Goal: Contribute content

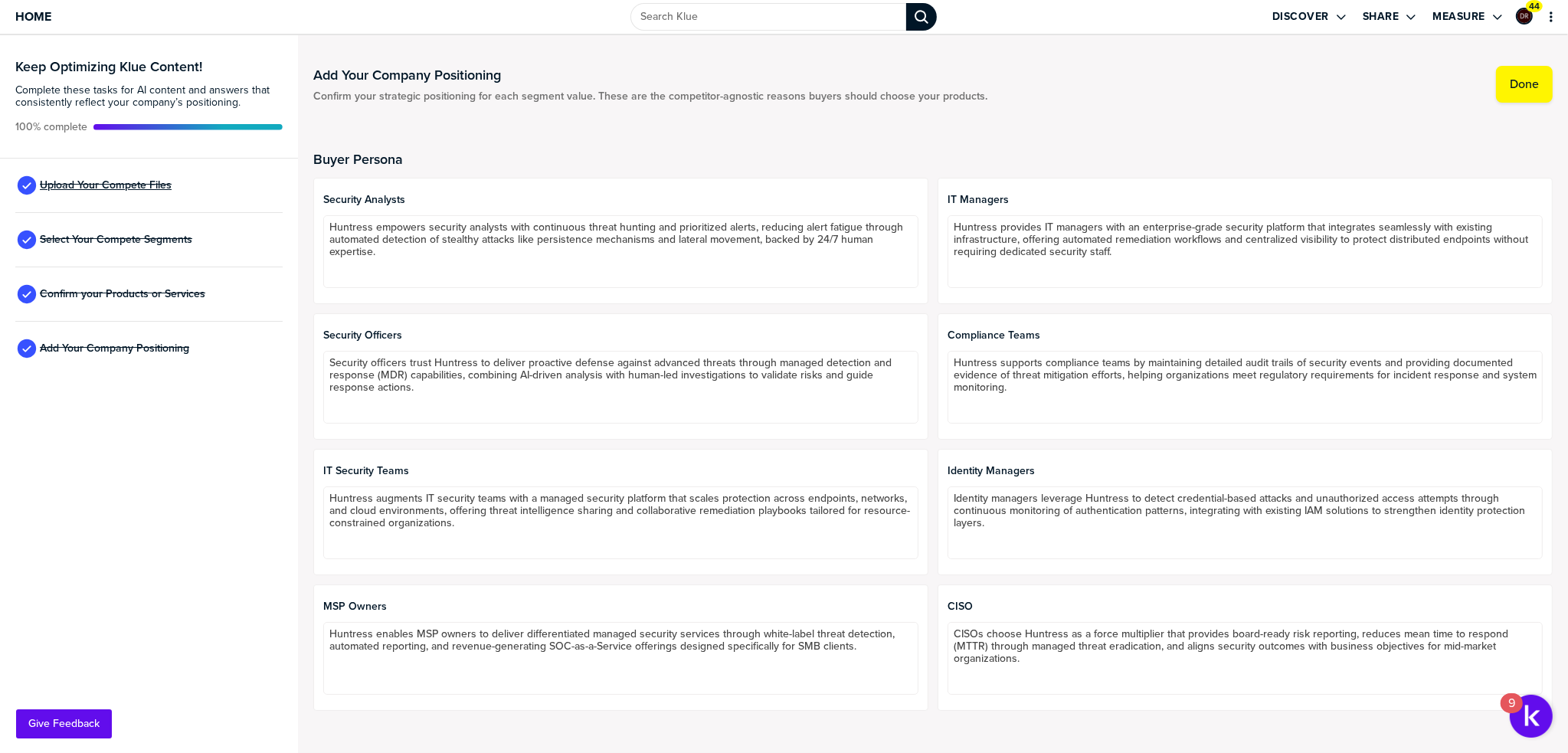
click at [148, 189] on span "Upload Your Compete Files" at bounding box center [106, 186] width 132 height 13
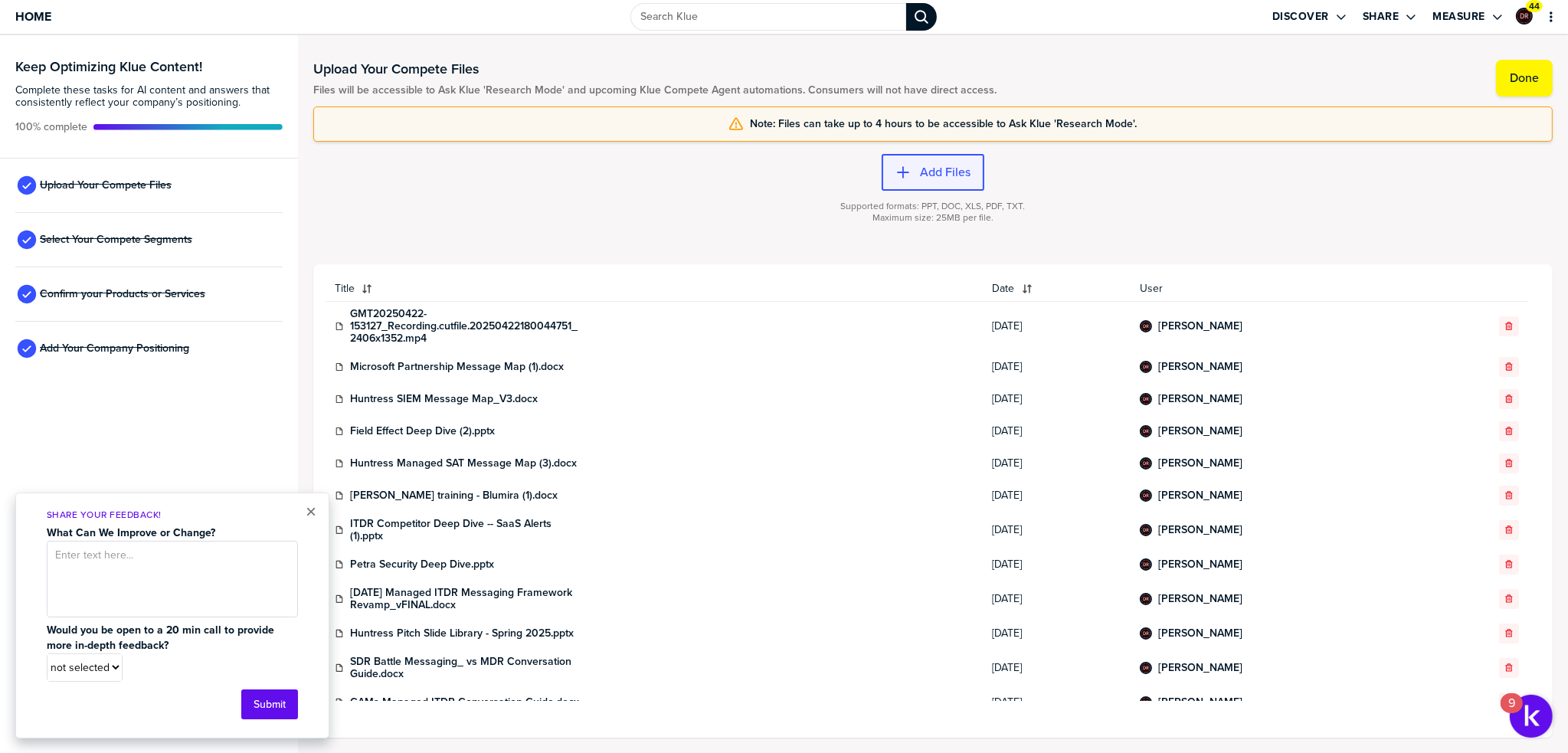
click at [925, 158] on button "Add Files" at bounding box center [933, 173] width 103 height 37
click at [947, 174] on label "Add Files" at bounding box center [946, 173] width 51 height 16
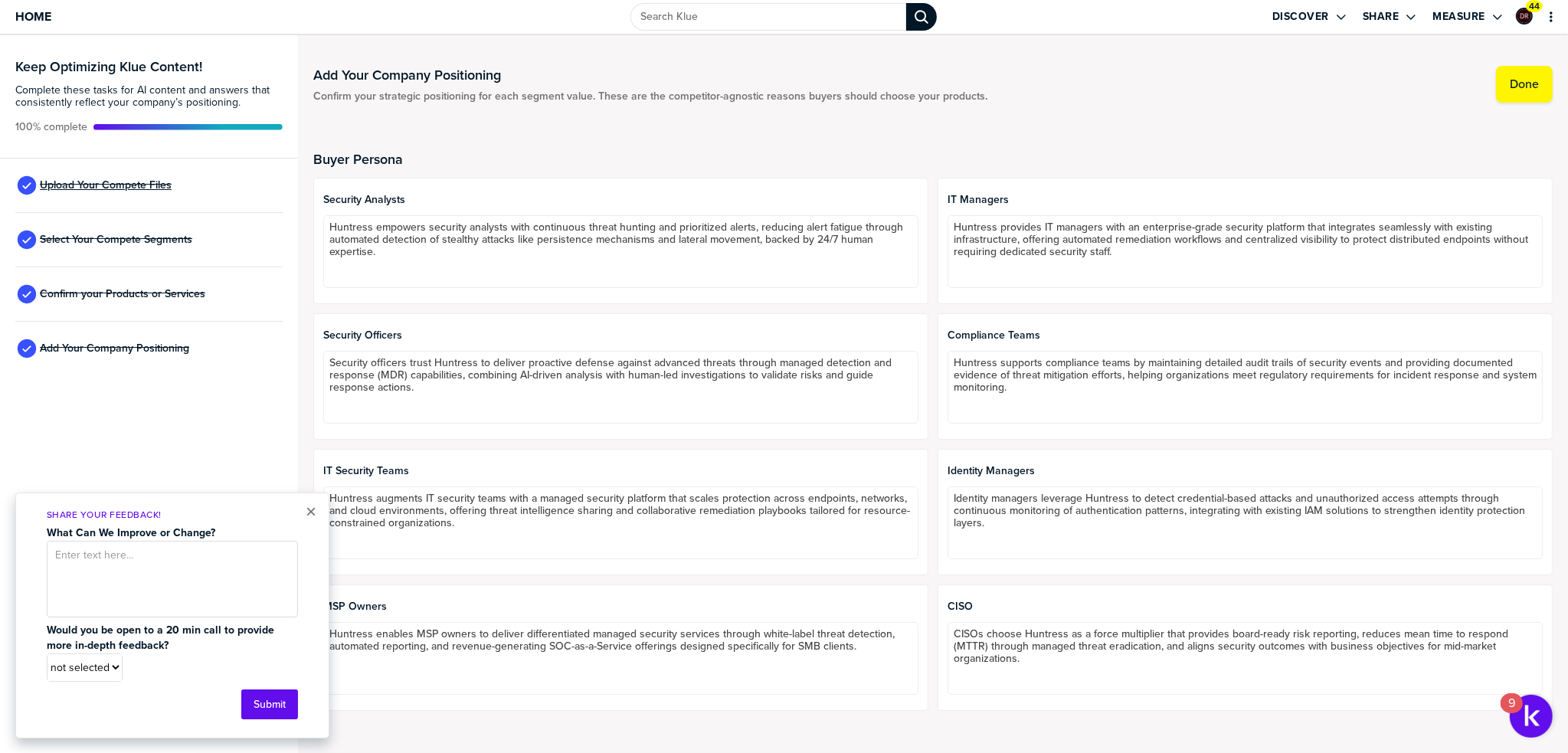
click at [98, 189] on span "Upload Your Compete Files" at bounding box center [106, 186] width 132 height 13
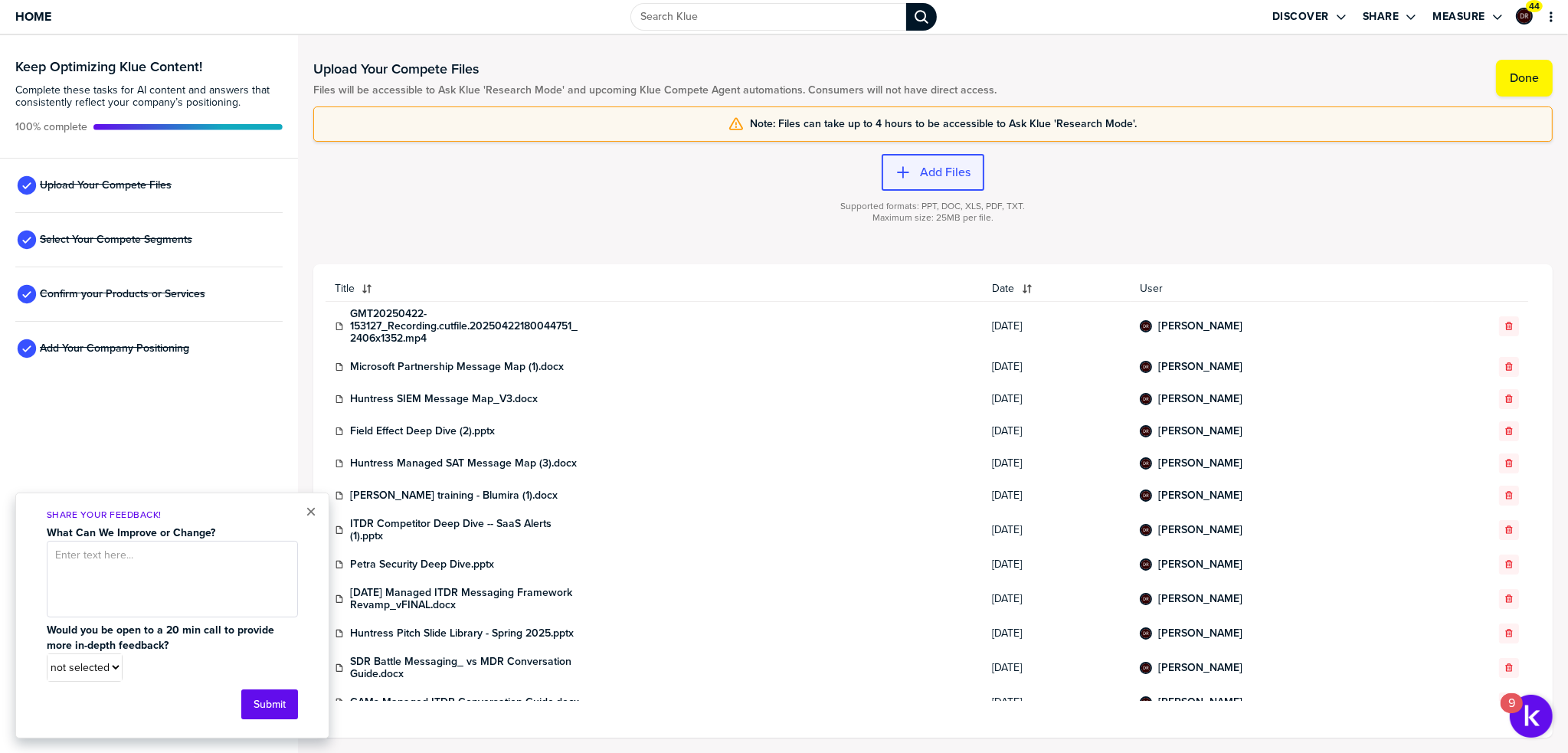
click at [927, 181] on button "Add Files" at bounding box center [933, 173] width 103 height 37
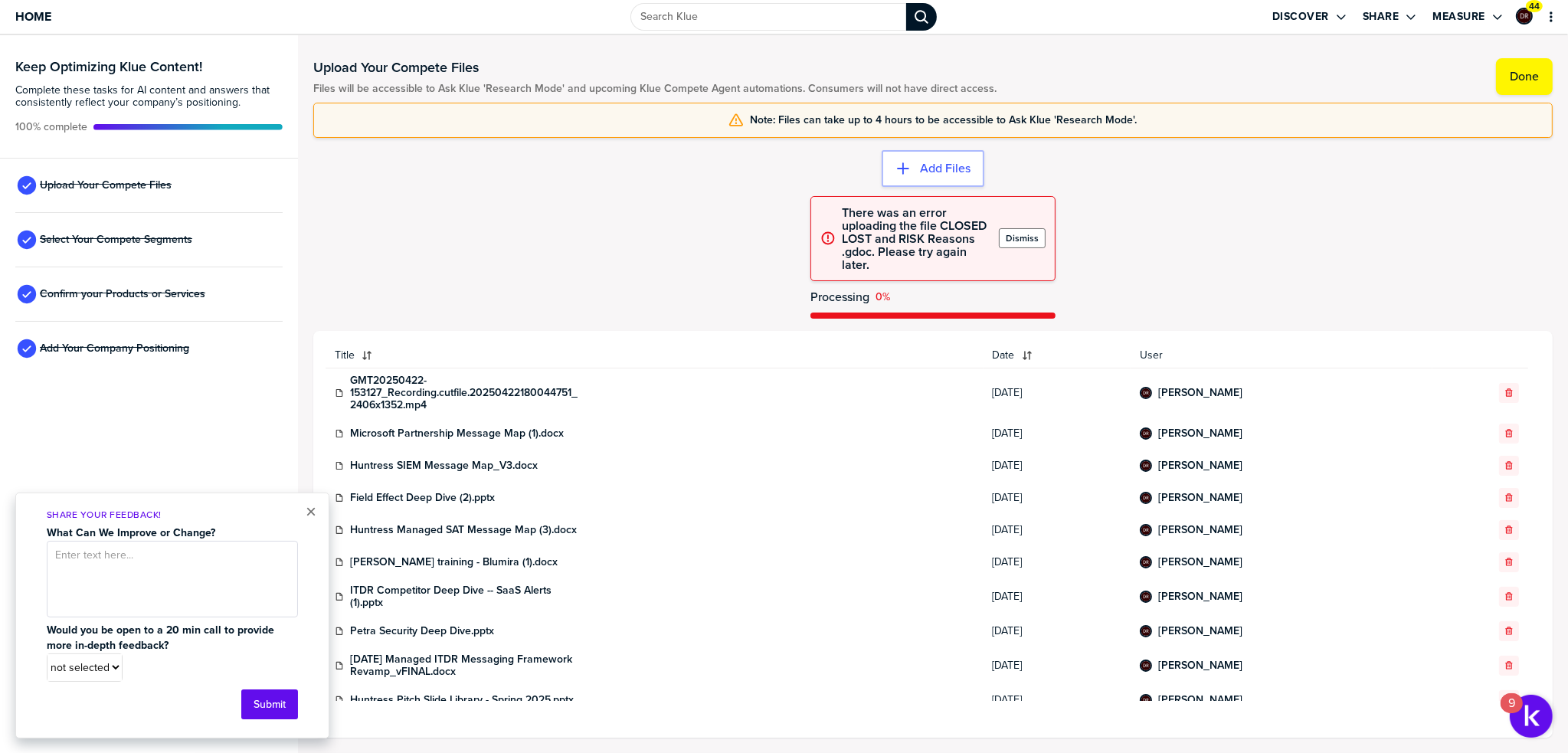
click at [1017, 238] on label "Dismiss" at bounding box center [1023, 238] width 33 height 13
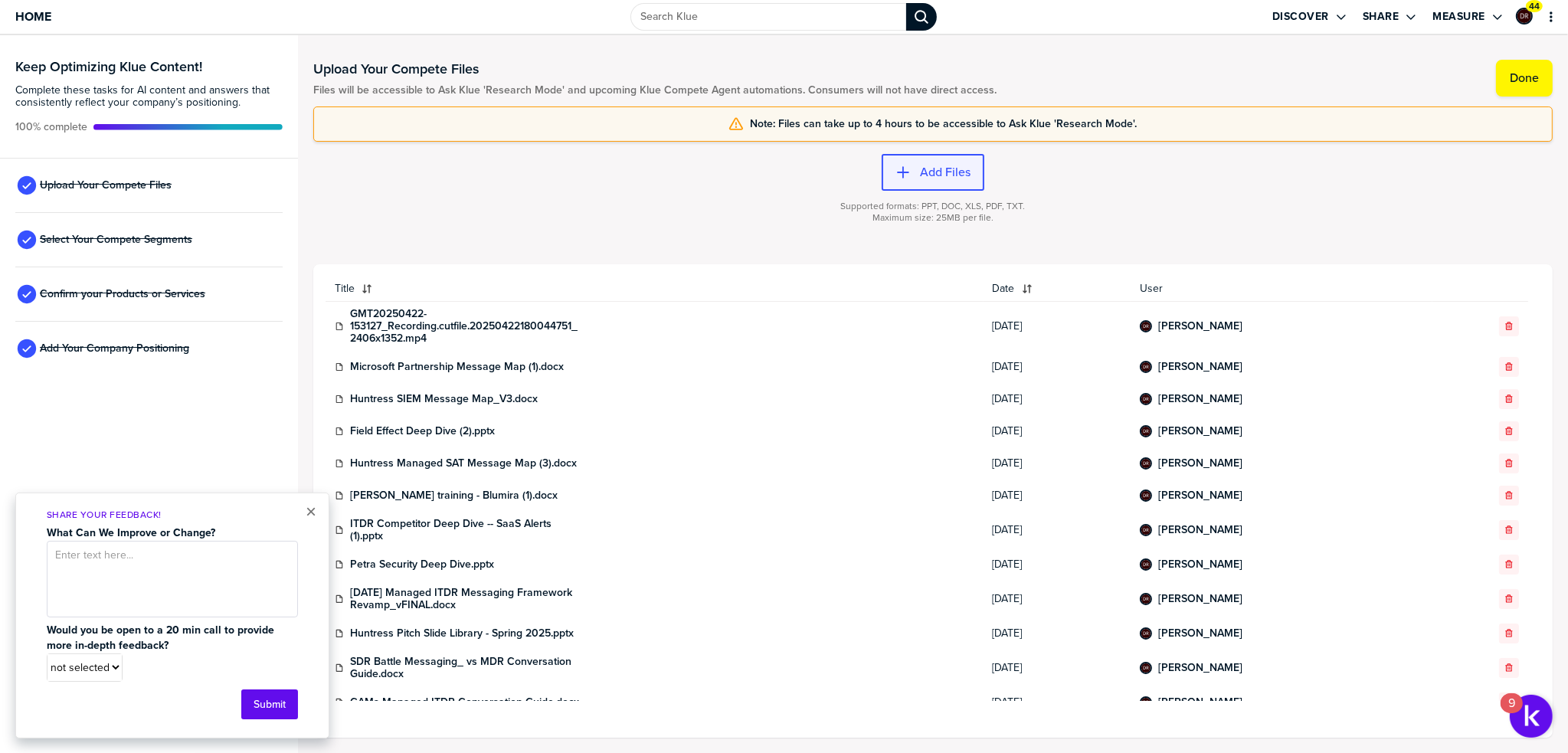
click at [936, 174] on label "Add Files" at bounding box center [946, 173] width 51 height 16
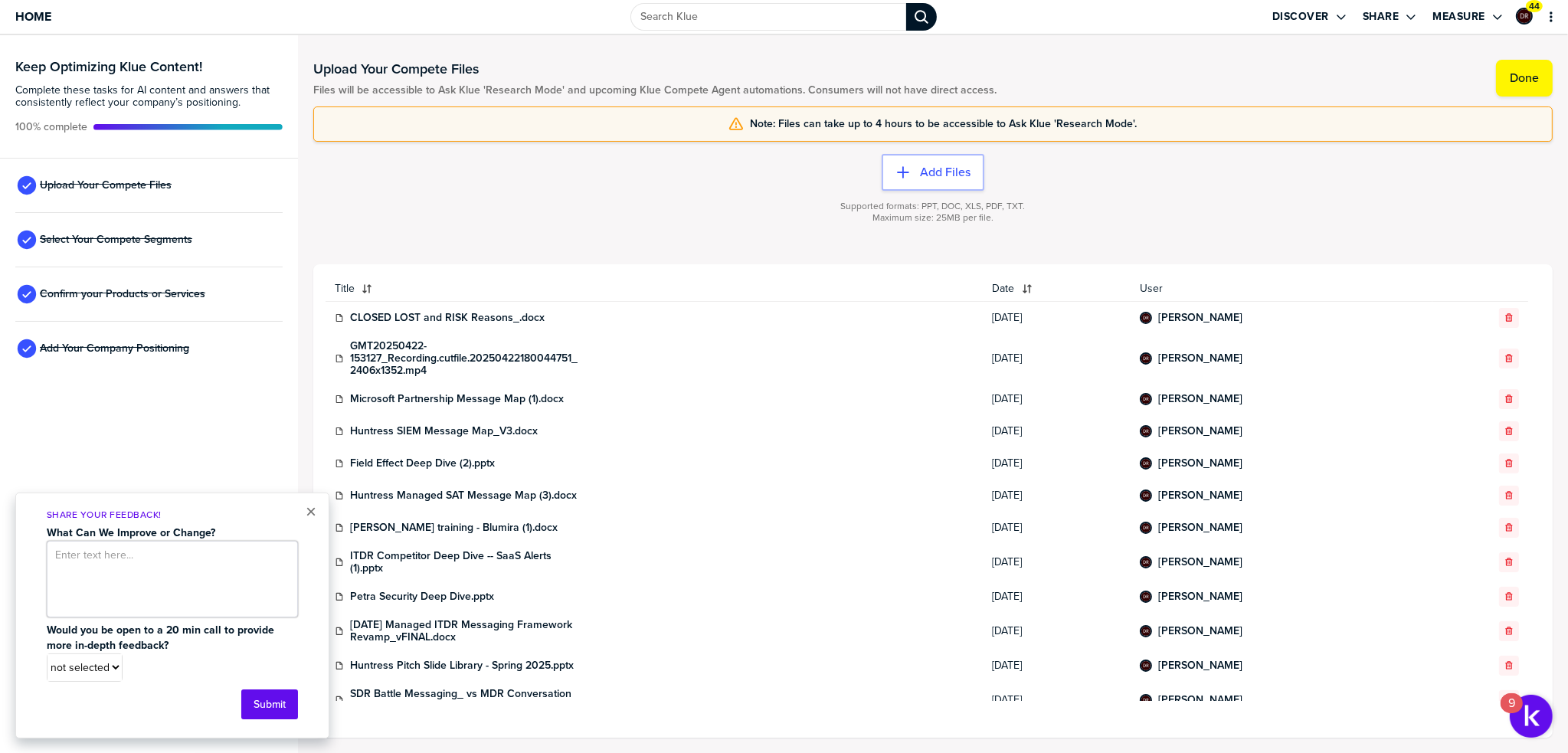
click at [183, 561] on textarea at bounding box center [172, 579] width 251 height 76
type textarea "add google docs and the rest of the files we can link to the knowledge hub"
click at [109, 658] on select "not selected Yes No" at bounding box center [85, 667] width 74 height 26
select select "0026da3xz0ig0i"
click at [48, 654] on select "not selected Yes No" at bounding box center [85, 667] width 74 height 26
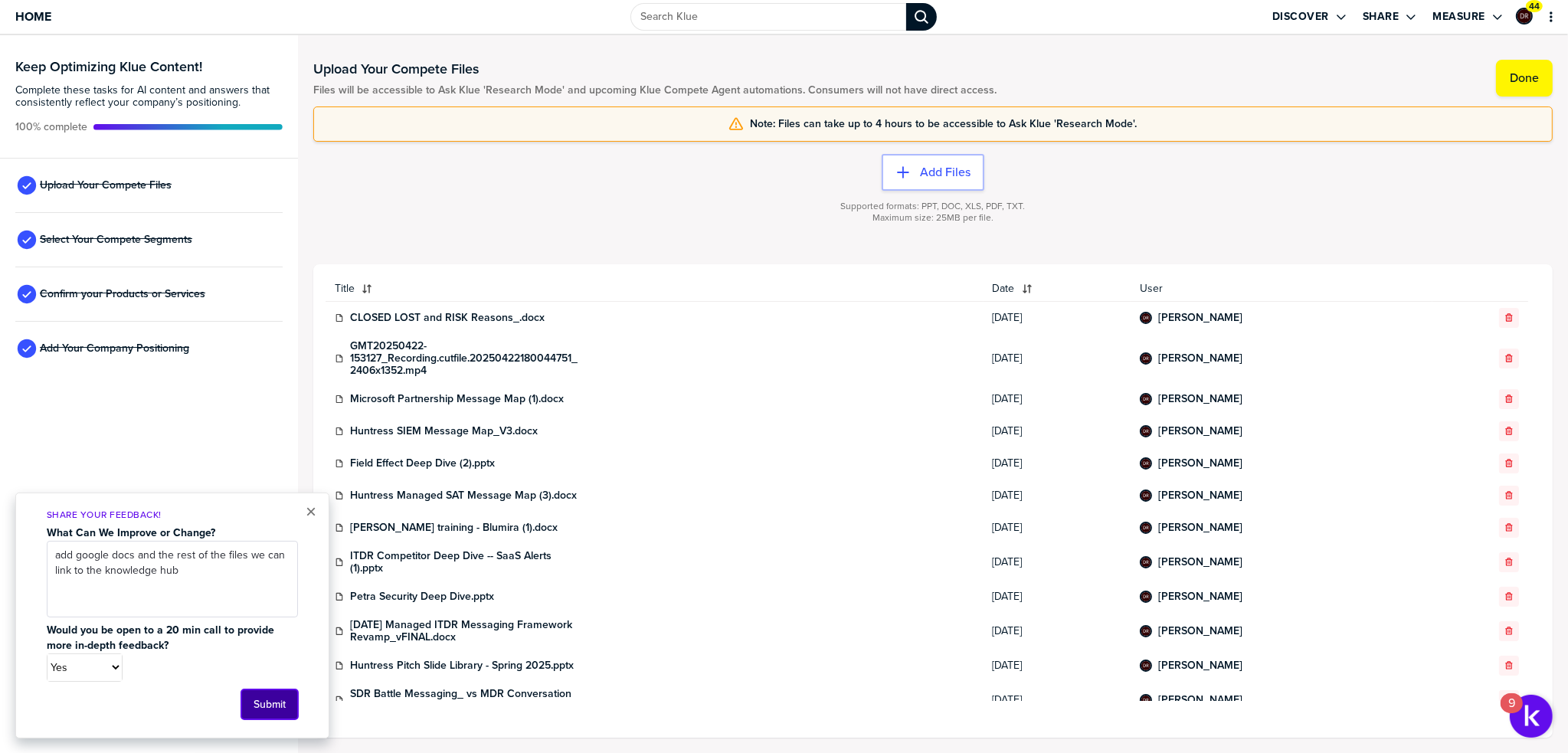
click at [270, 706] on button "Submit" at bounding box center [270, 704] width 57 height 30
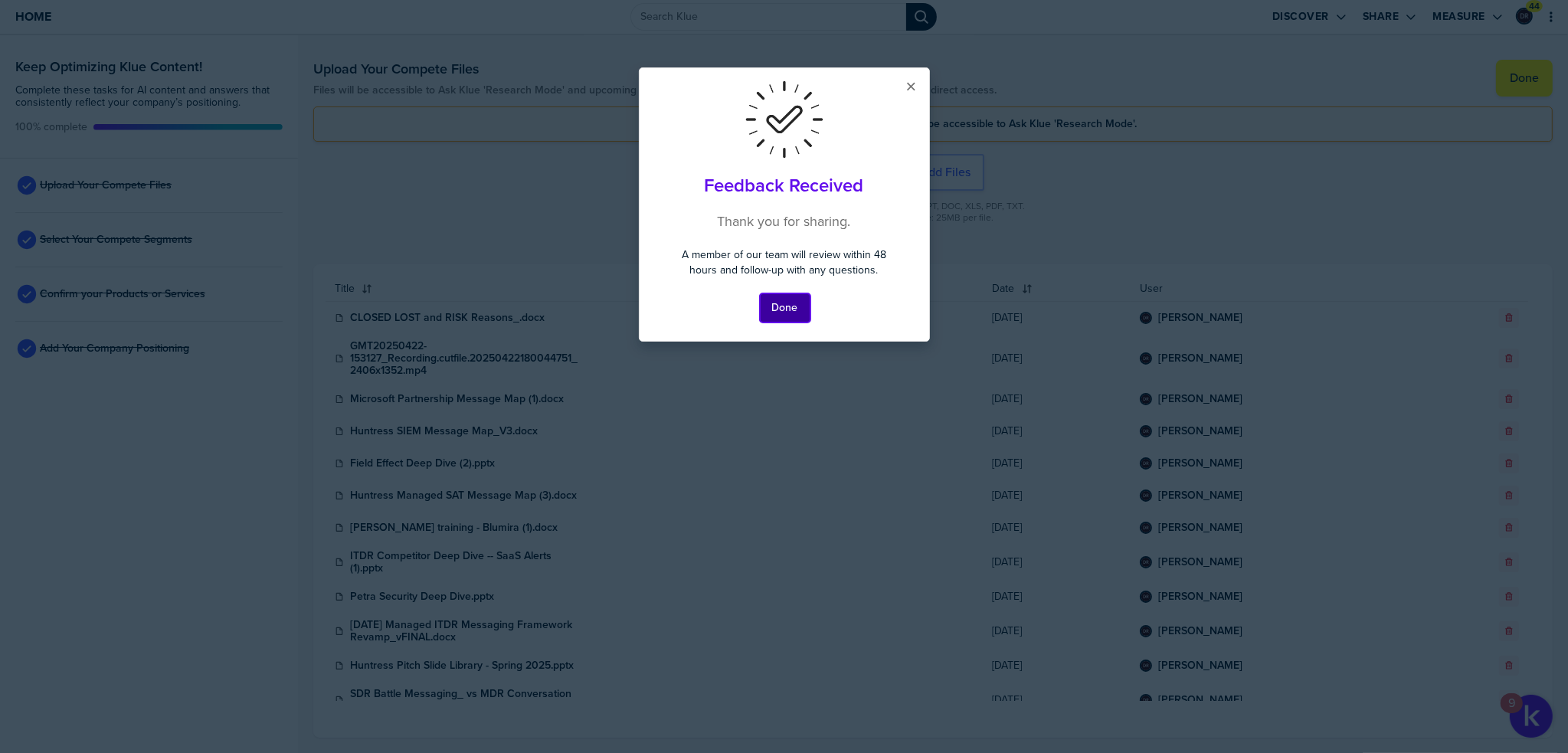
click at [788, 306] on button "Done" at bounding box center [785, 308] width 51 height 29
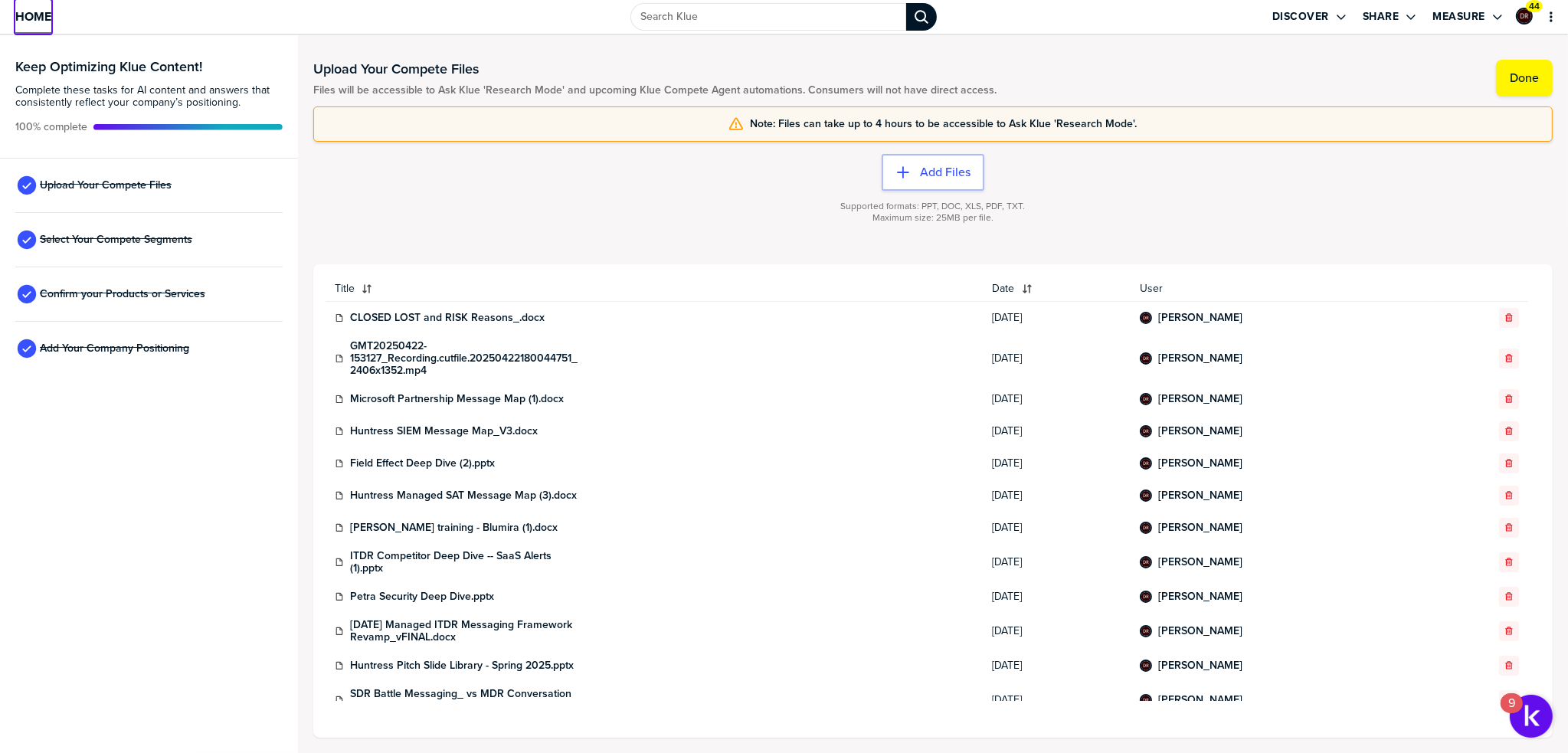
click at [40, 13] on span "Home" at bounding box center [33, 16] width 36 height 13
